Goal: Information Seeking & Learning: Learn about a topic

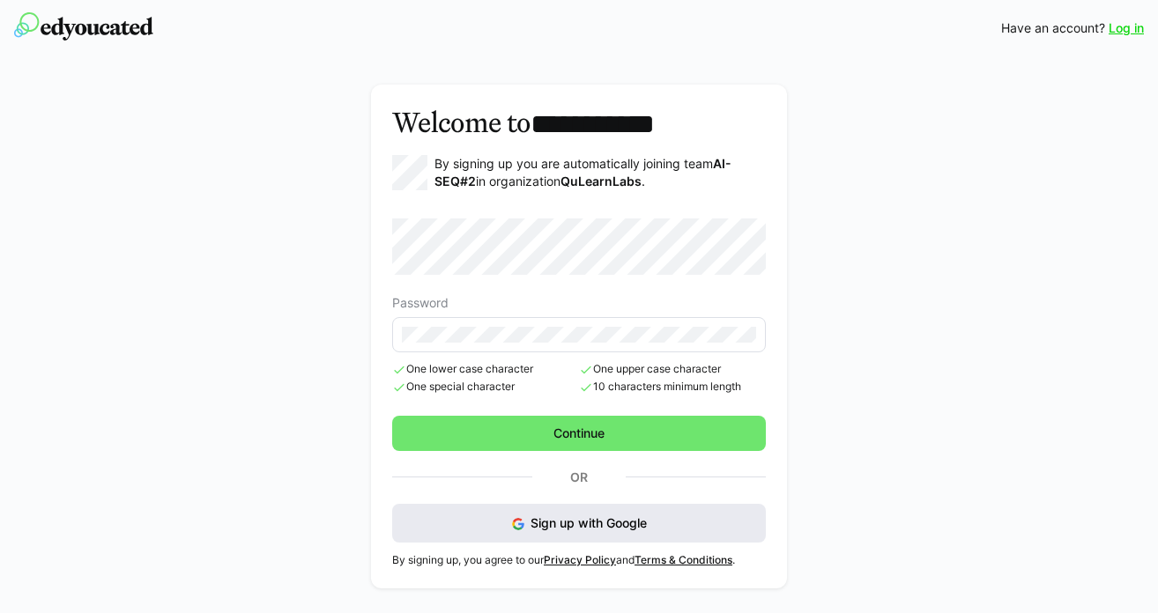
click at [618, 516] on span "Sign up with Google" at bounding box center [589, 523] width 116 height 15
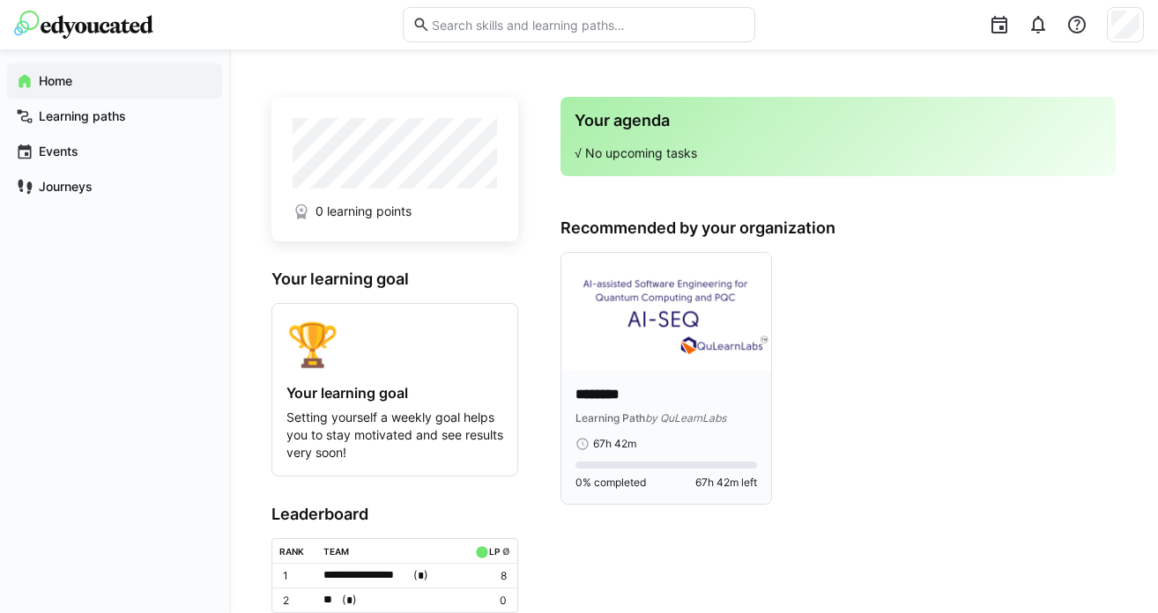
click at [636, 284] on img at bounding box center [666, 312] width 210 height 118
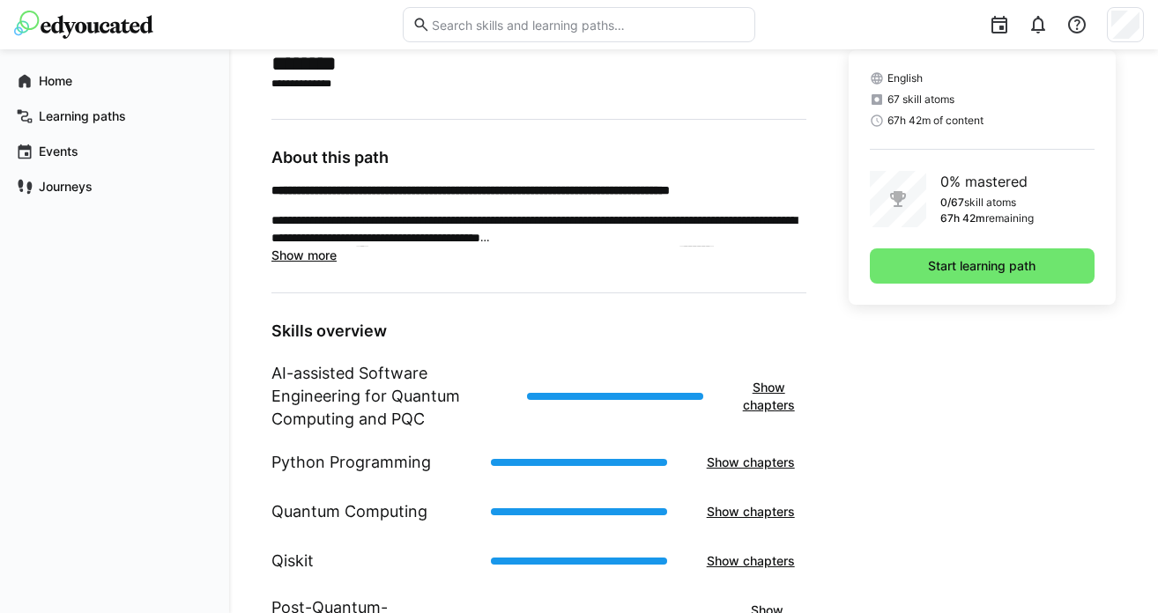
scroll to position [437, 0]
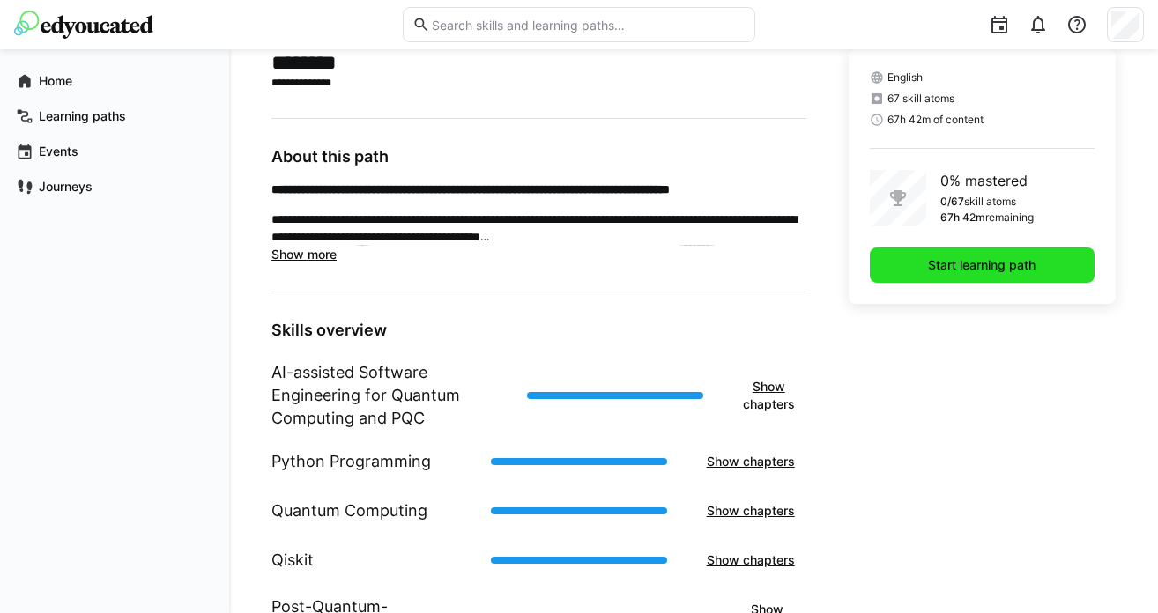
click at [940, 260] on span "Start learning path" at bounding box center [981, 265] width 113 height 18
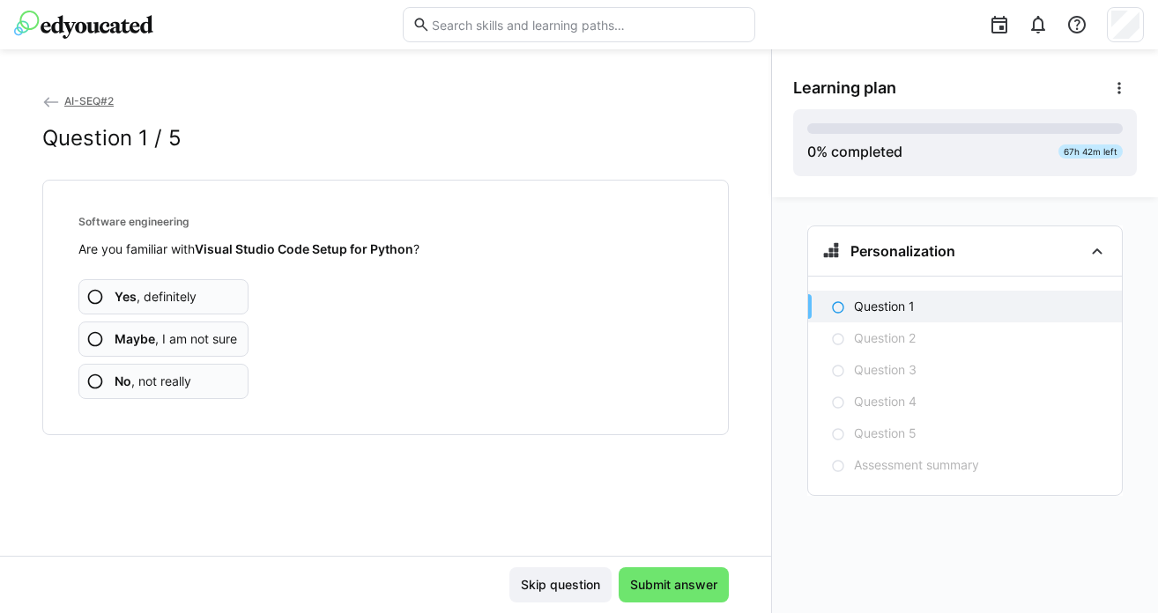
click at [207, 380] on app-assessment-question-radio "No , not really" at bounding box center [163, 381] width 170 height 35
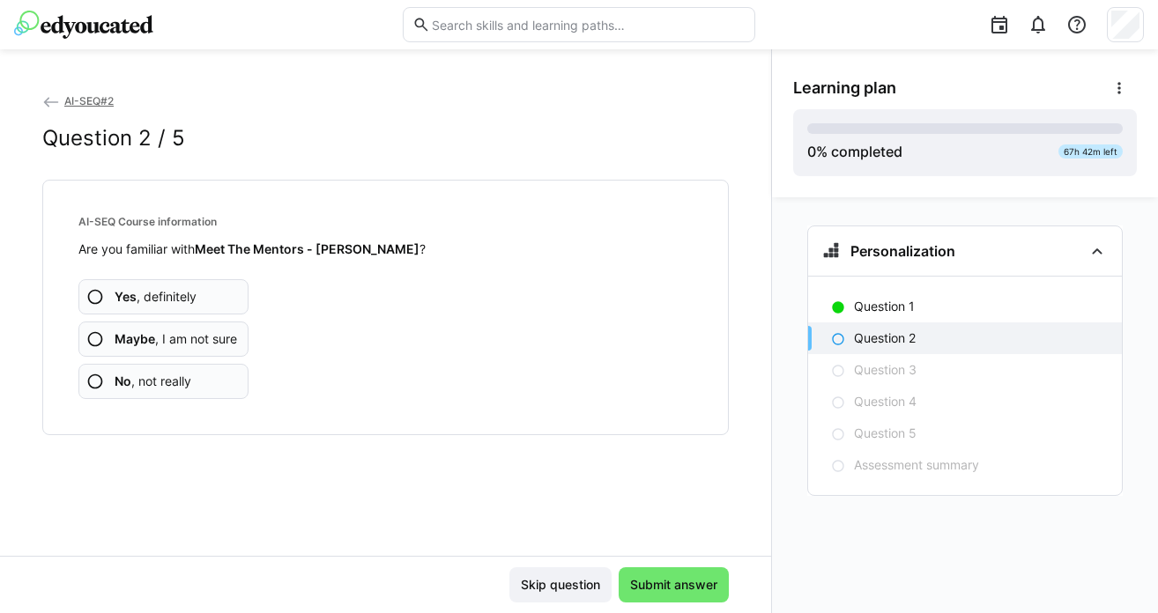
click at [189, 337] on span "Maybe , I am not sure" at bounding box center [176, 339] width 123 height 18
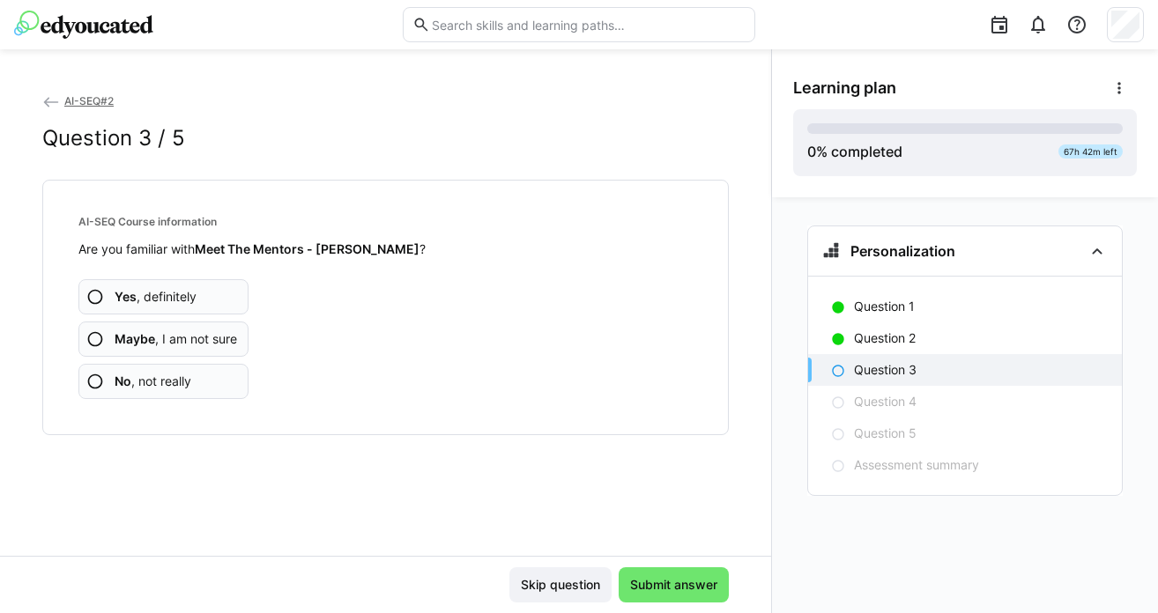
click at [66, 100] on span "AI-SEQ#2" at bounding box center [88, 100] width 49 height 13
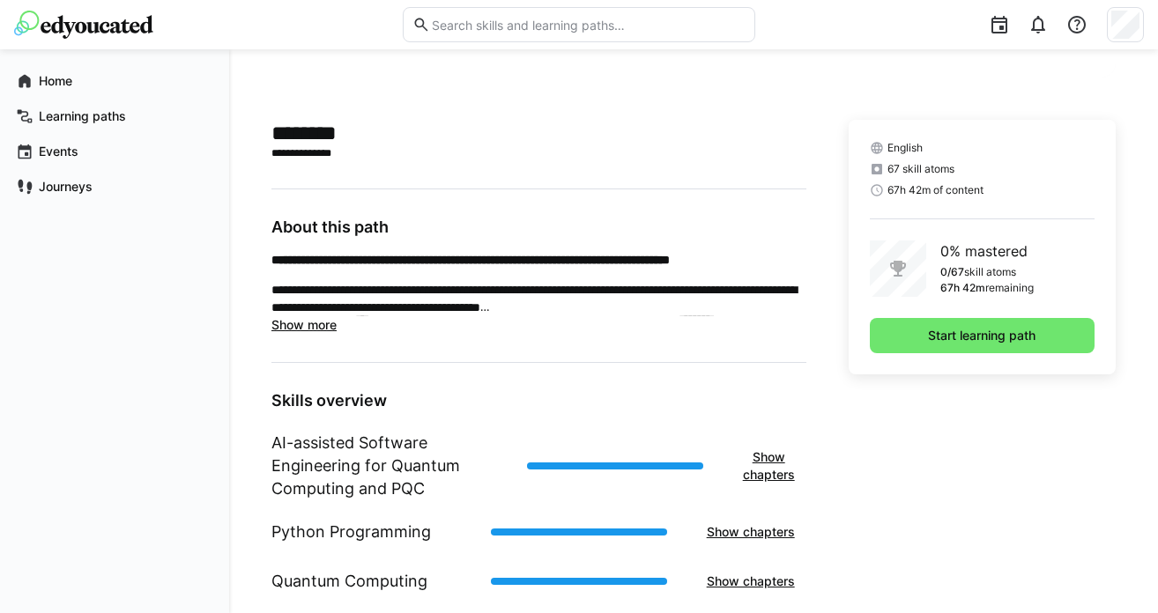
scroll to position [379, 0]
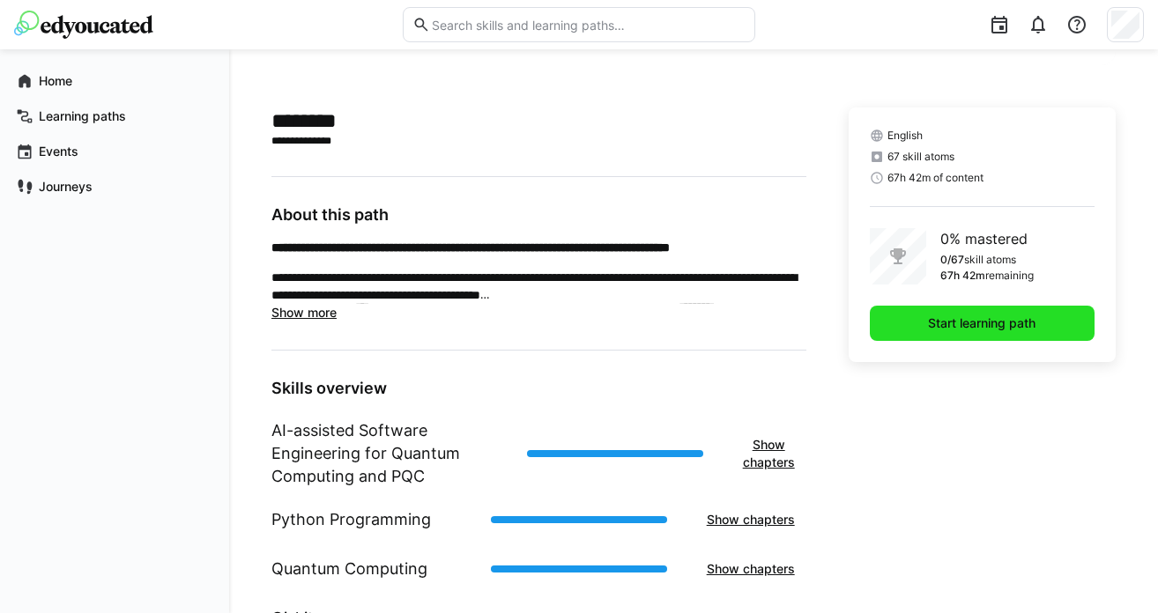
click at [928, 310] on span "Start learning path" at bounding box center [982, 323] width 225 height 35
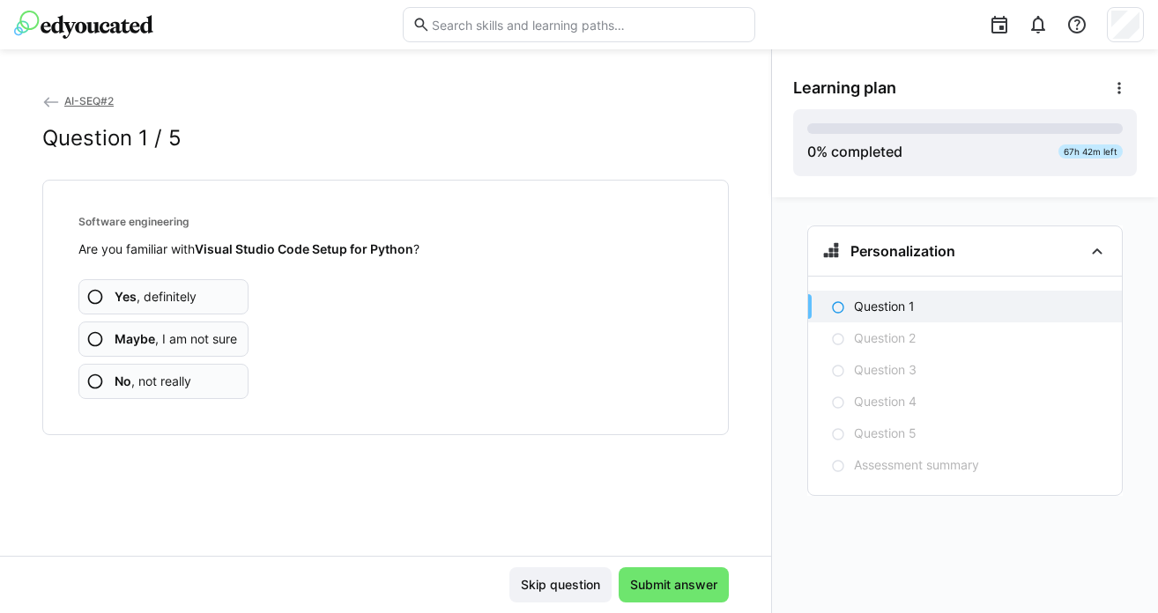
click at [161, 334] on span "Maybe , I am not sure" at bounding box center [176, 339] width 123 height 18
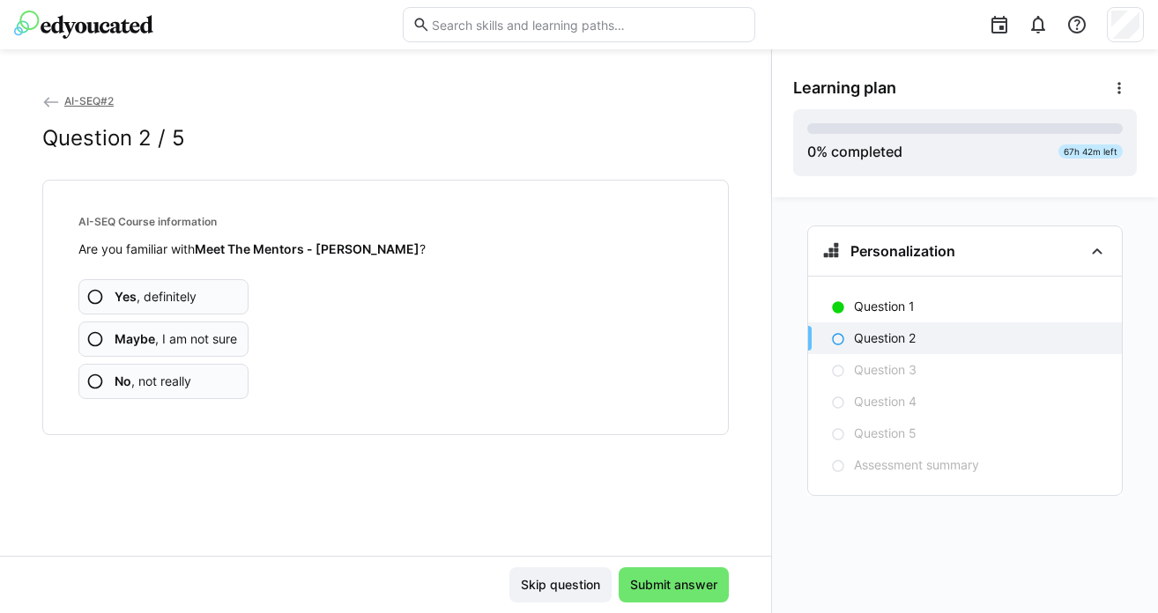
click at [127, 381] on b "No" at bounding box center [123, 381] width 17 height 15
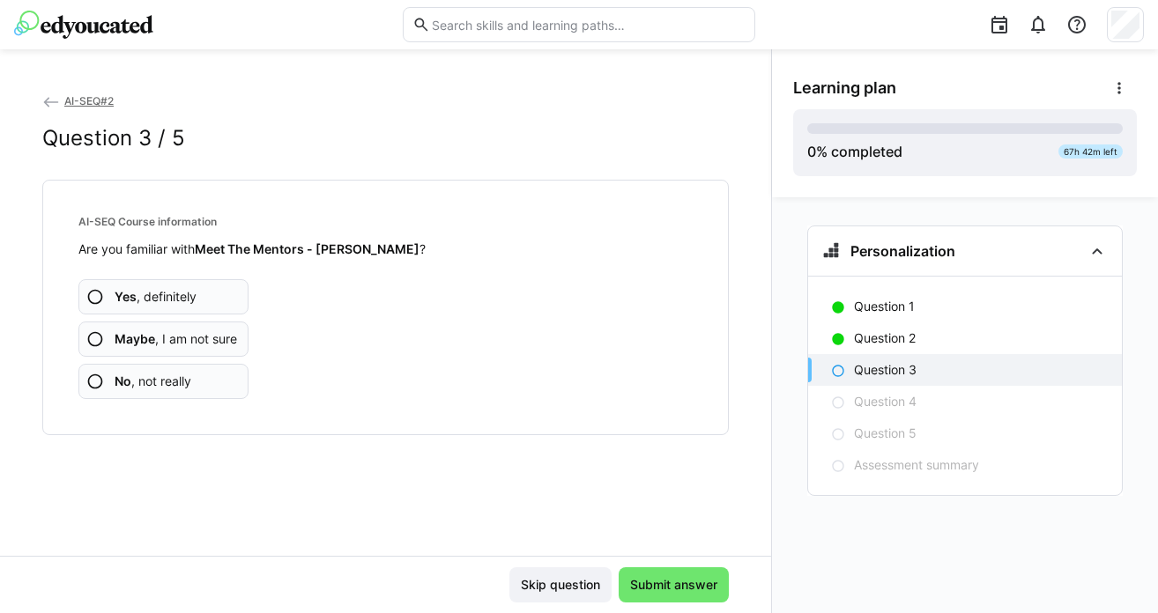
click at [127, 381] on b "No" at bounding box center [123, 381] width 17 height 15
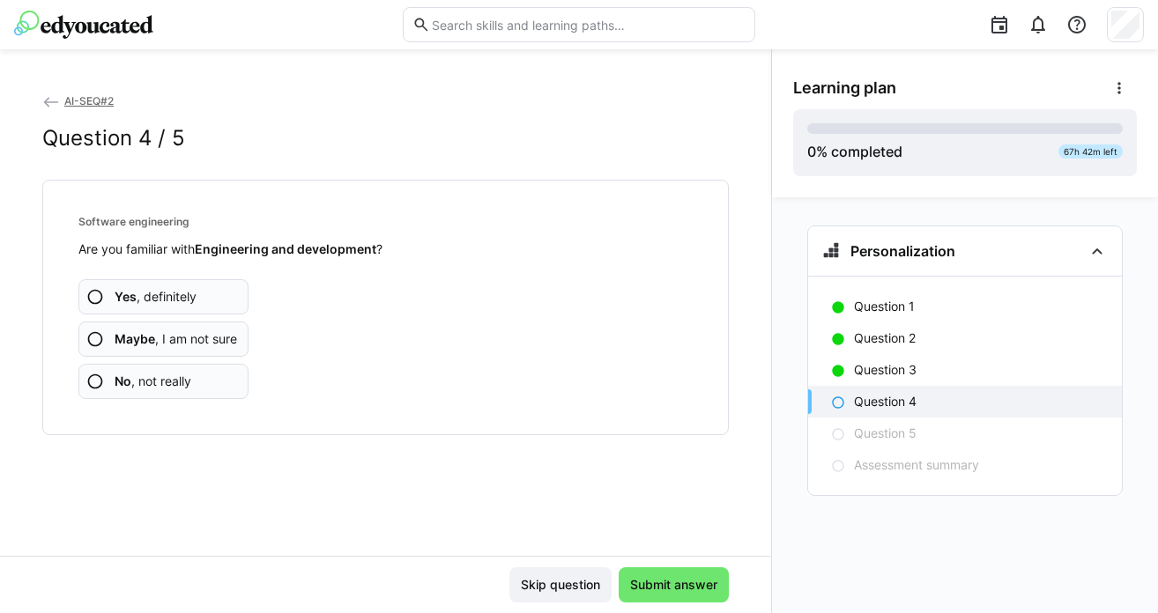
click at [136, 343] on b "Maybe" at bounding box center [135, 338] width 41 height 15
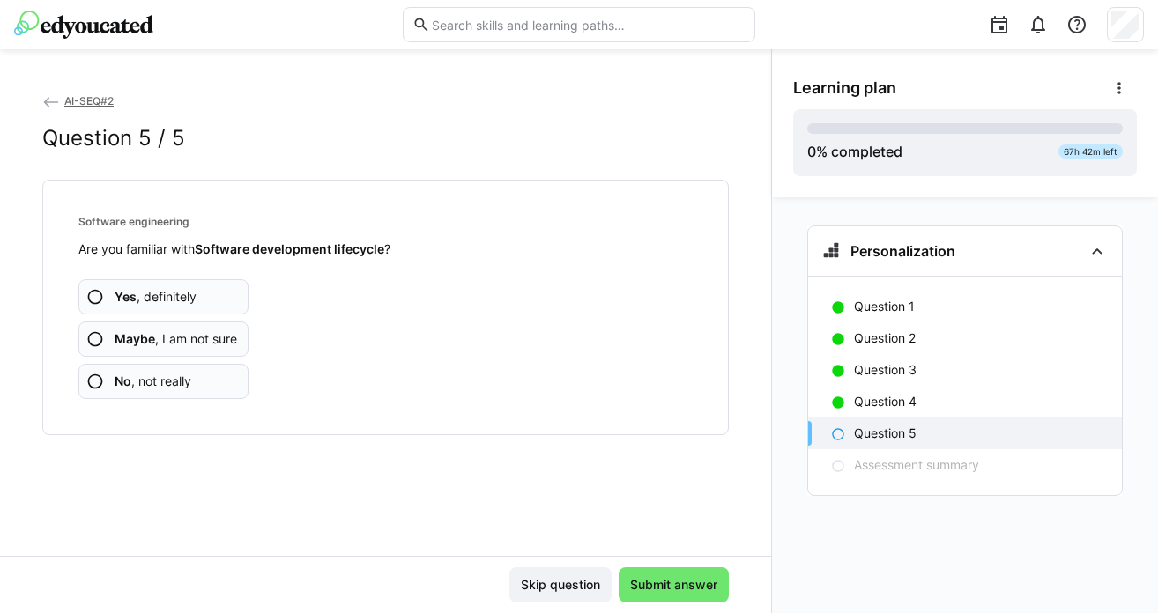
click at [136, 343] on b "Maybe" at bounding box center [135, 338] width 41 height 15
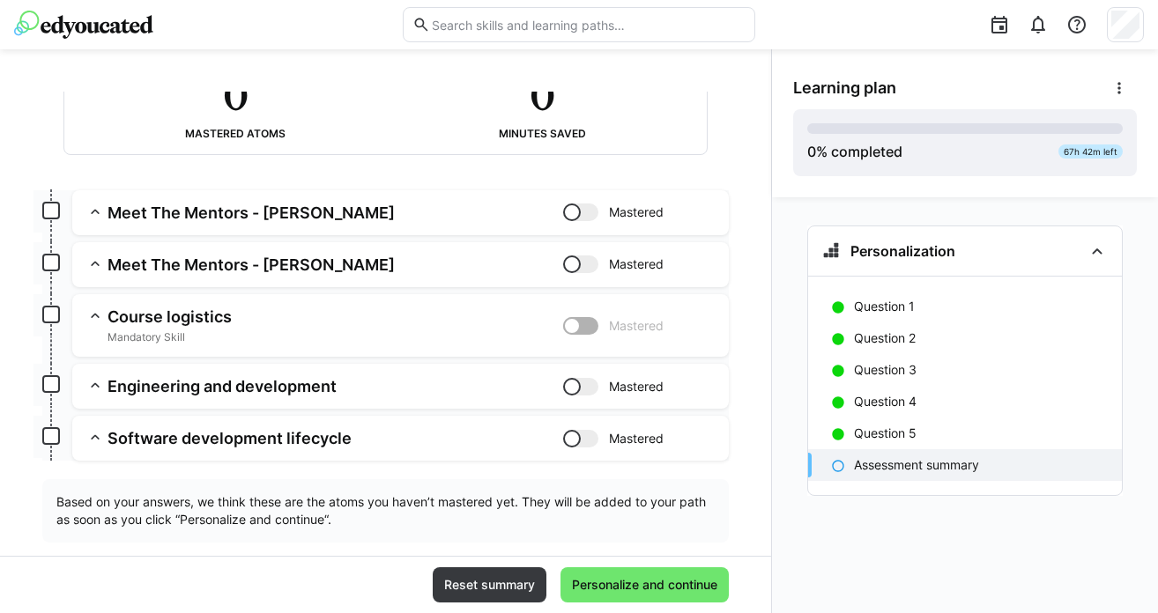
scroll to position [159, 0]
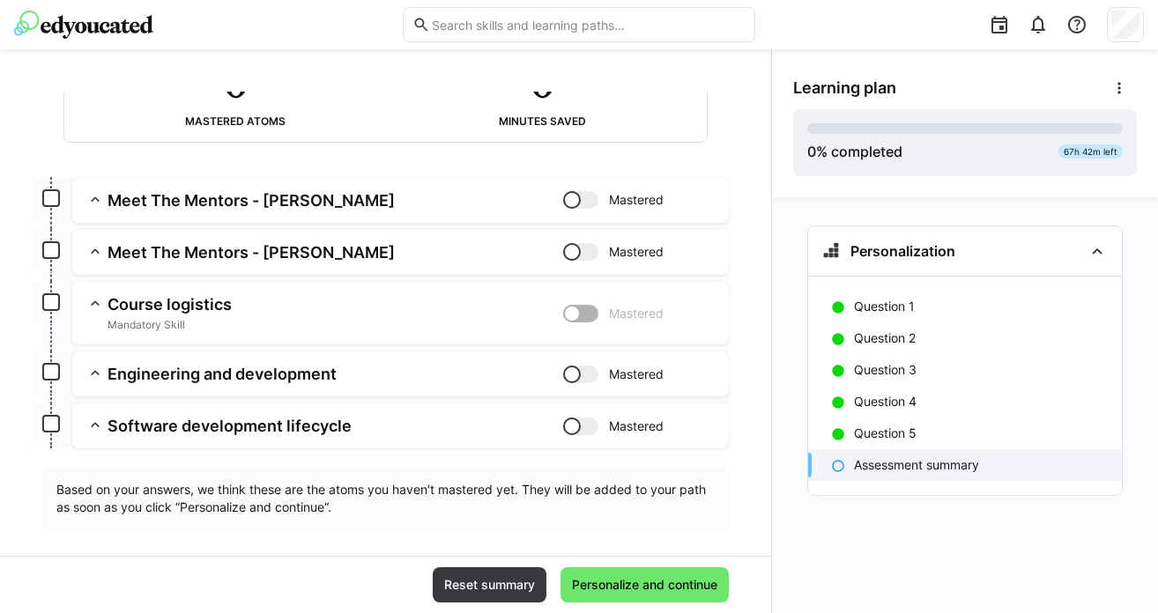
click at [572, 253] on div at bounding box center [572, 252] width 18 height 18
click at [572, 253] on div at bounding box center [580, 252] width 35 height 18
click at [680, 593] on span "Personalize and continue" at bounding box center [644, 585] width 151 height 18
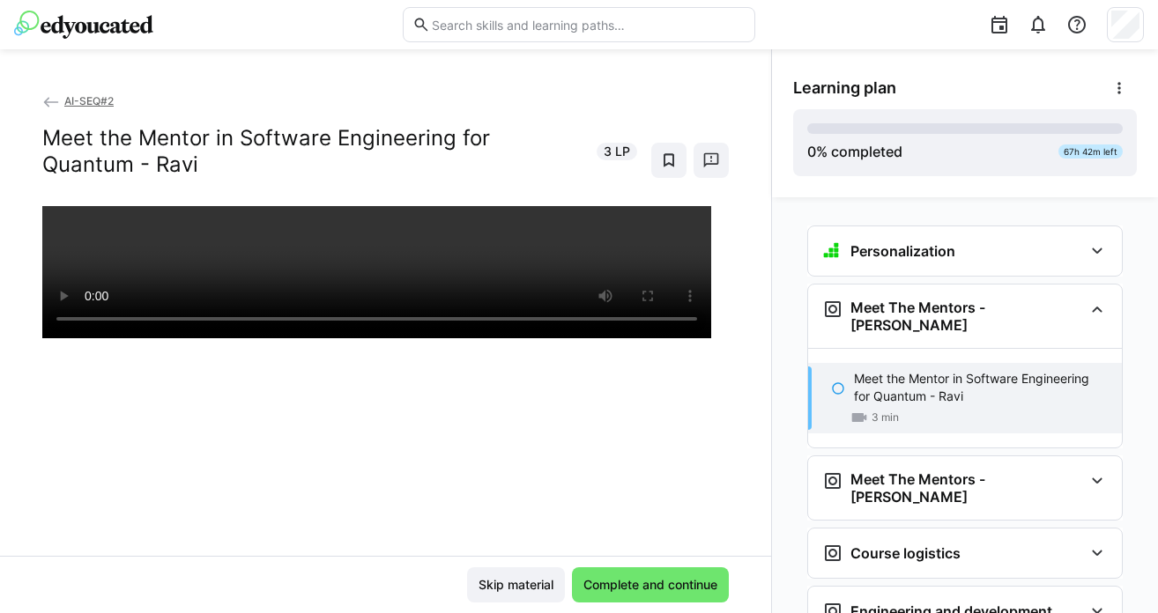
scroll to position [86, 0]
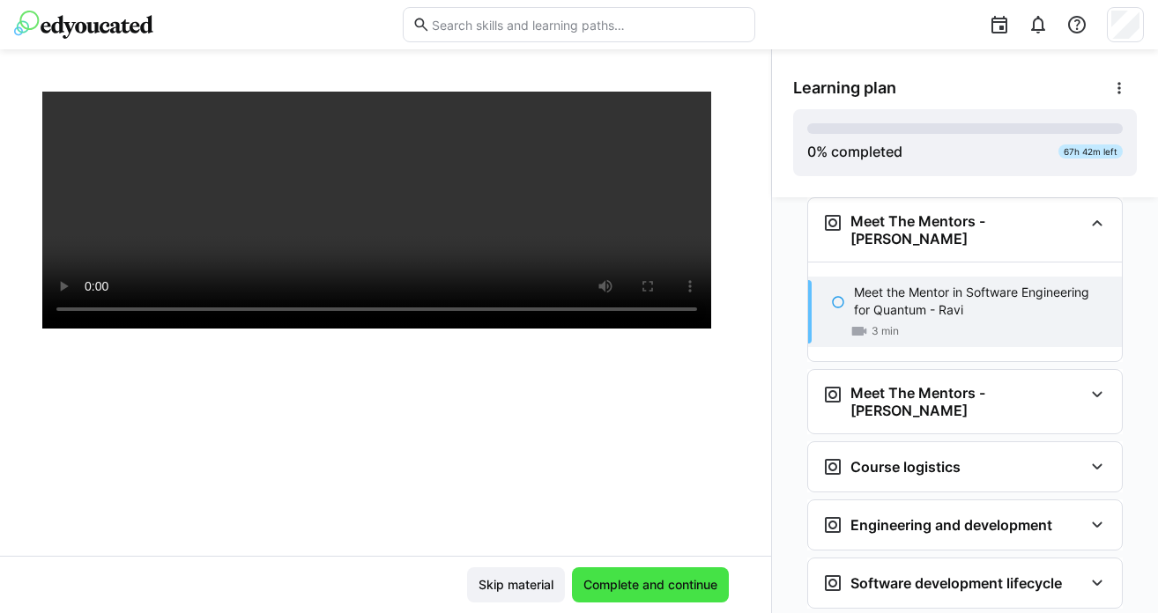
click at [639, 588] on span "Complete and continue" at bounding box center [650, 585] width 139 height 18
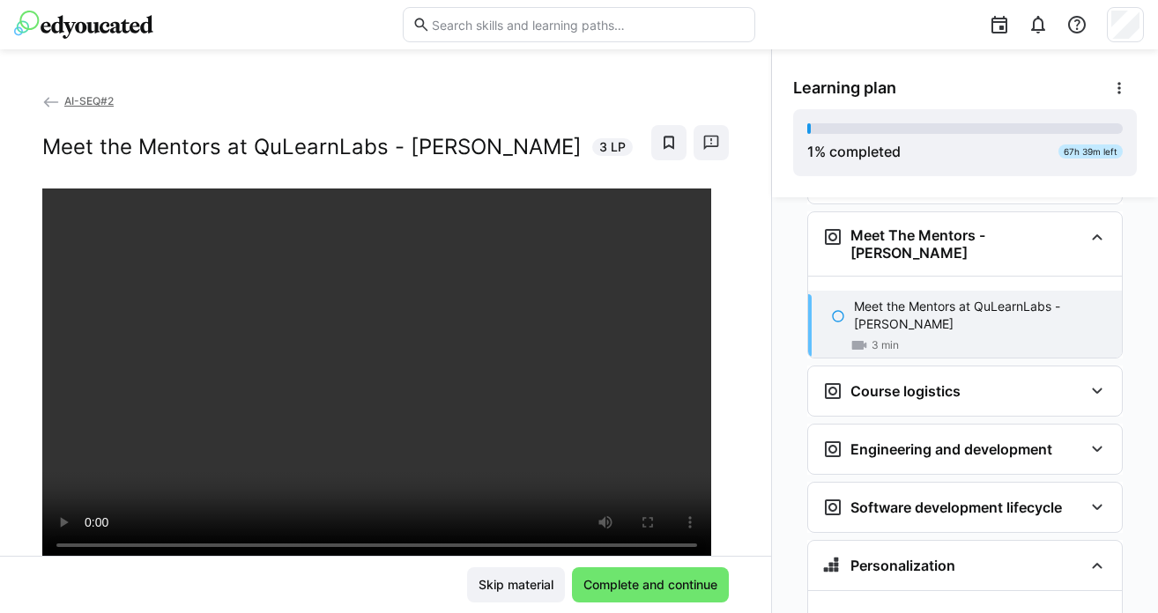
scroll to position [105, 0]
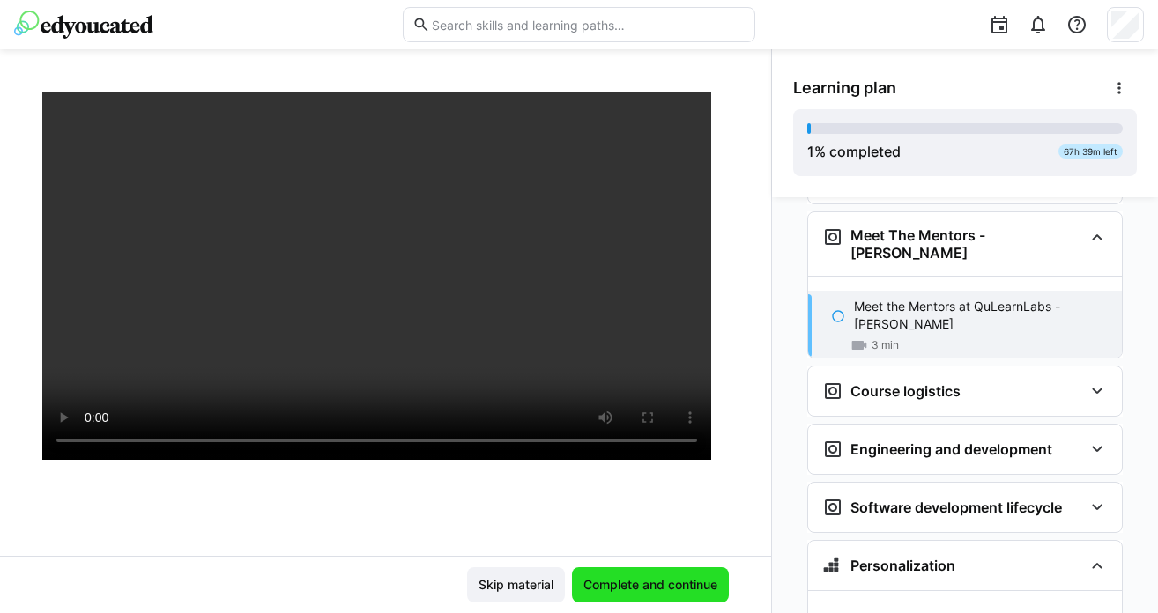
click at [657, 582] on span "Complete and continue" at bounding box center [650, 585] width 139 height 18
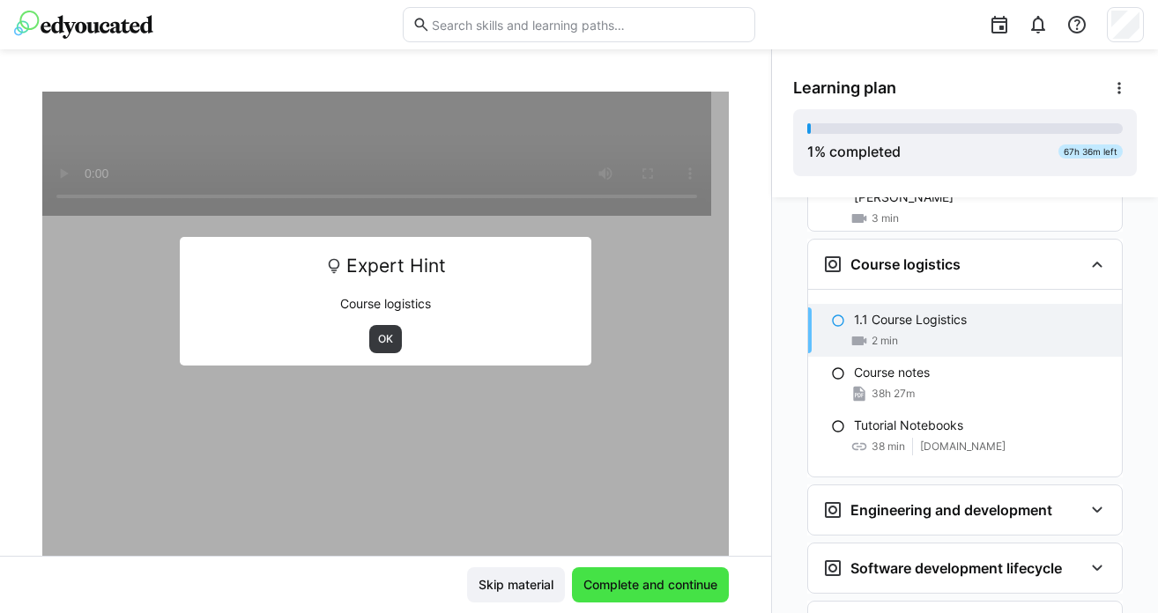
scroll to position [384, 0]
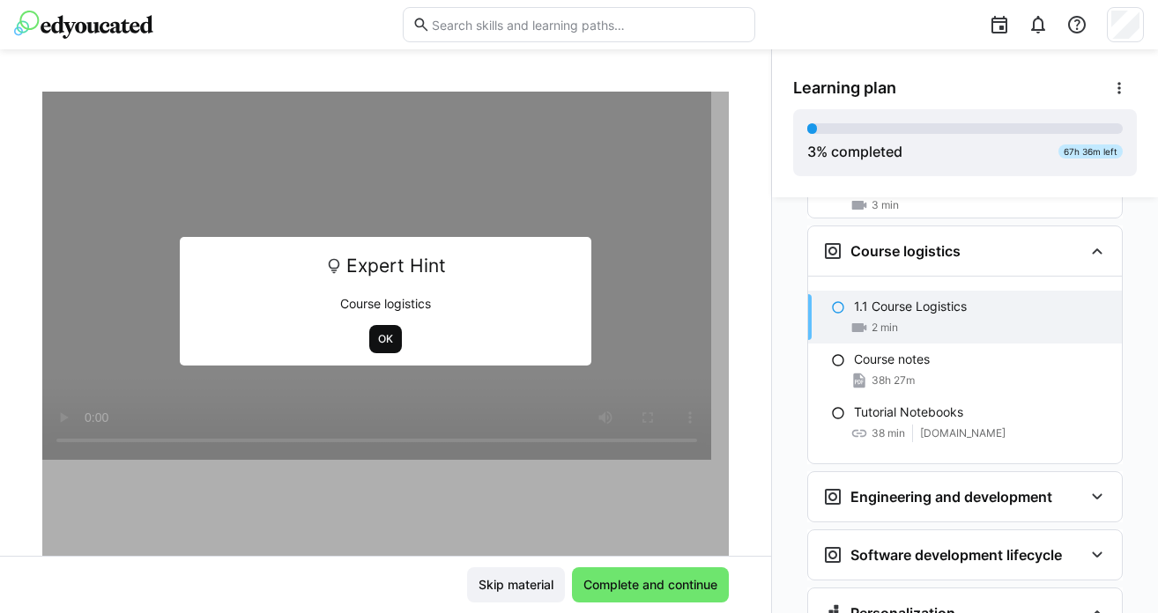
click at [379, 342] on span "OK" at bounding box center [385, 339] width 19 height 14
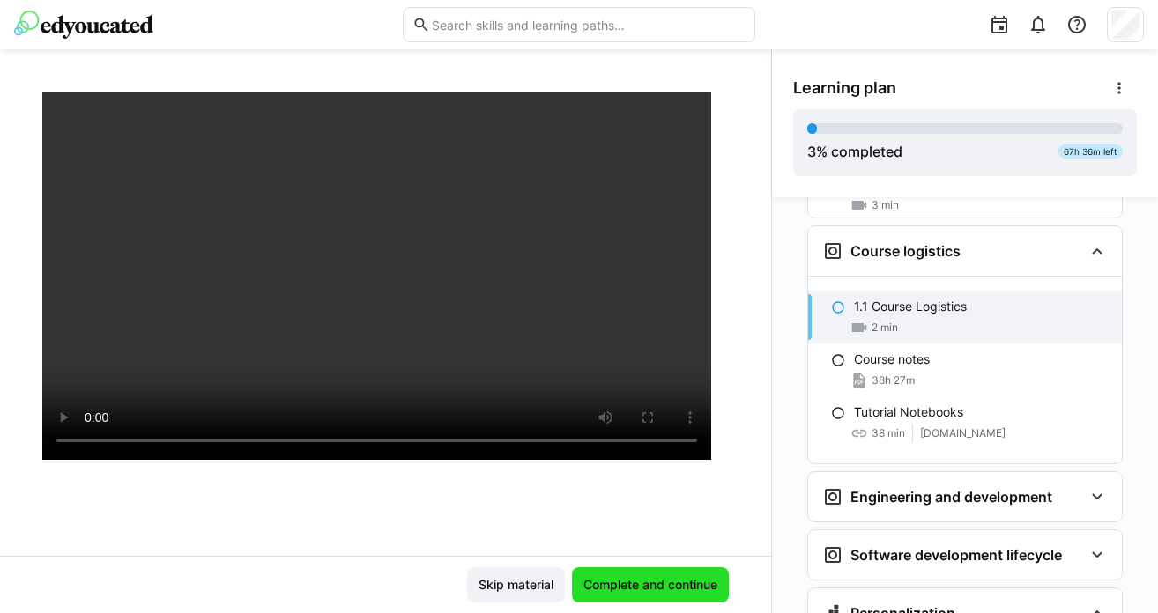
click at [629, 592] on span "Complete and continue" at bounding box center [650, 585] width 139 height 18
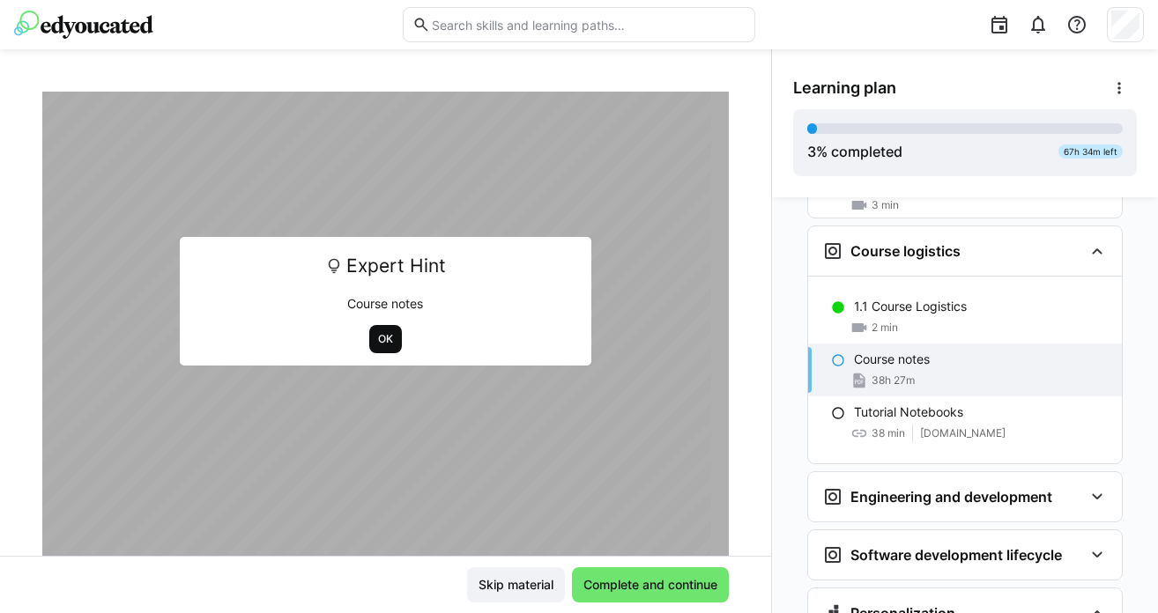
click at [383, 340] on span "OK" at bounding box center [385, 339] width 19 height 14
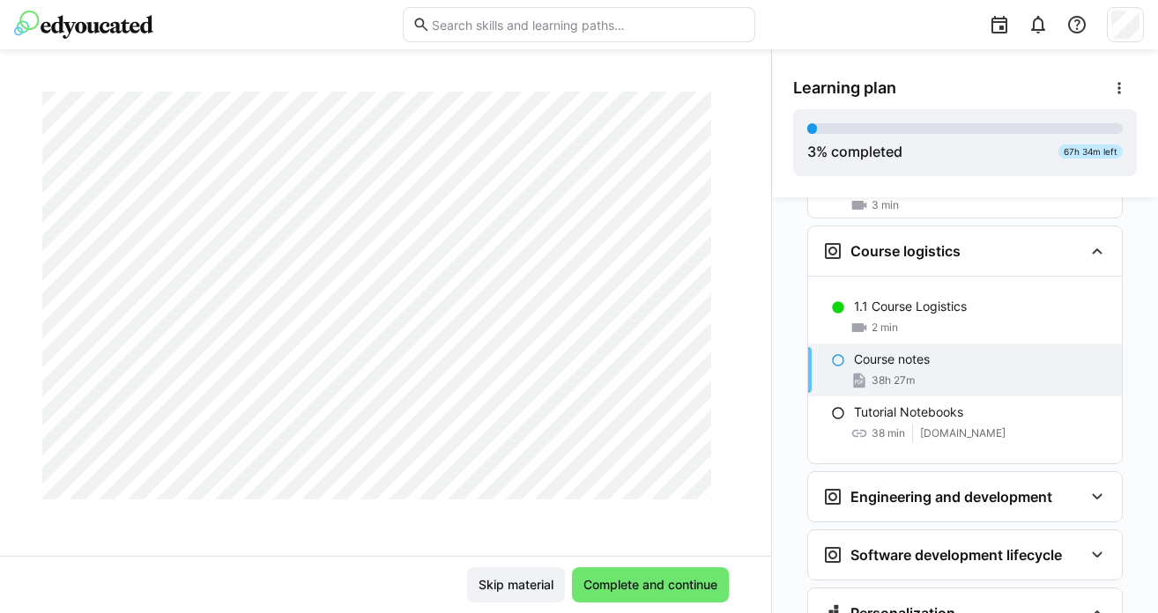
scroll to position [5733, 0]
